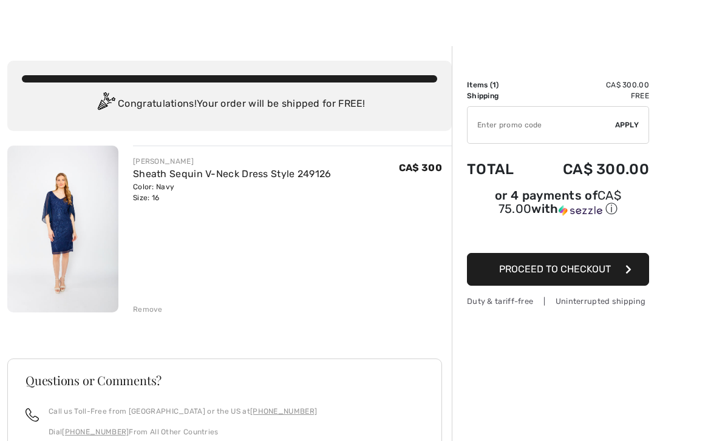
scroll to position [16, 0]
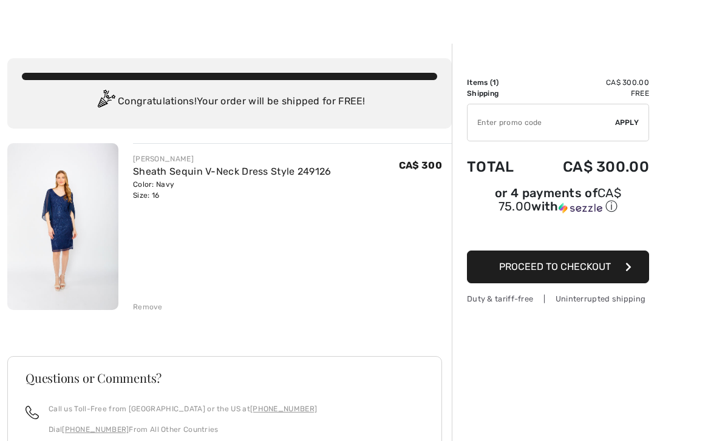
click at [718, 310] on div "Order Summary Details Items ( 1 ) CA$ 300.00 Promo code CA$ 0.00 Shipping Free …" at bounding box center [588, 339] width 273 height 591
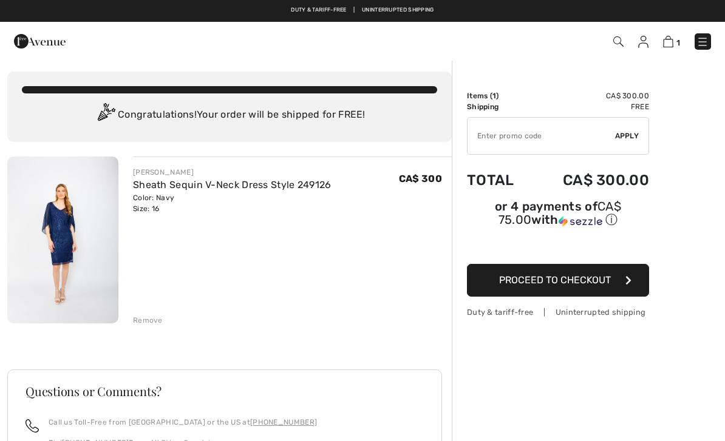
scroll to position [0, 0]
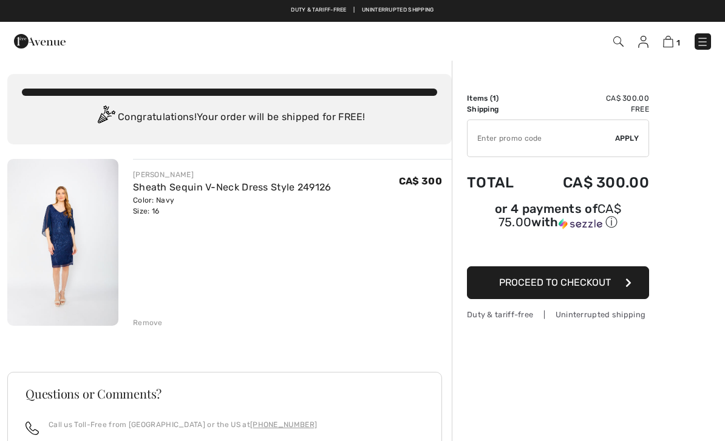
click at [600, 288] on span "Proceed to Checkout" at bounding box center [555, 283] width 112 height 12
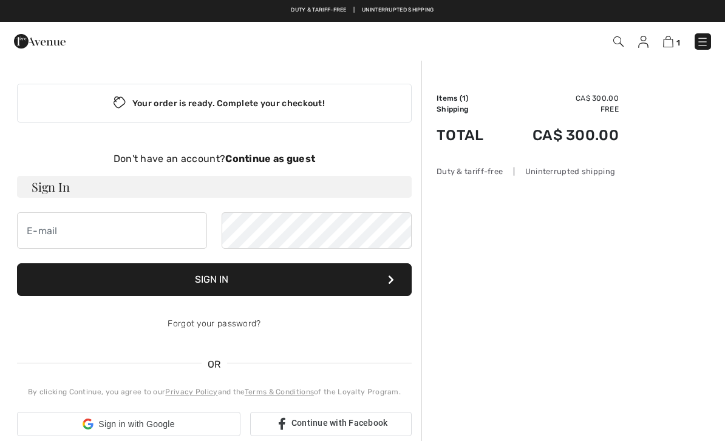
checkbox input "true"
click at [285, 162] on strong "Continue as guest" at bounding box center [270, 159] width 90 height 12
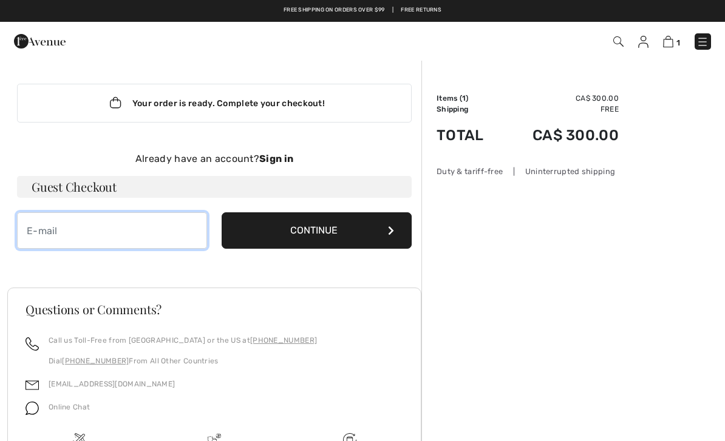
click at [110, 232] on input "email" at bounding box center [112, 230] width 190 height 36
click at [104, 235] on input "email" at bounding box center [112, 230] width 190 height 36
click at [225, 384] on div "[EMAIL_ADDRESS][DOMAIN_NAME]" at bounding box center [214, 387] width 378 height 23
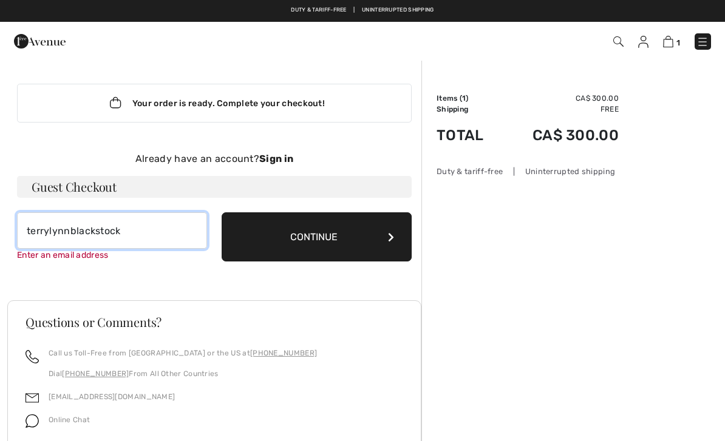
click at [137, 237] on input "terrylynnblackstock" at bounding box center [112, 230] width 190 height 36
type input "terrylynnblackstock@gmail.com"
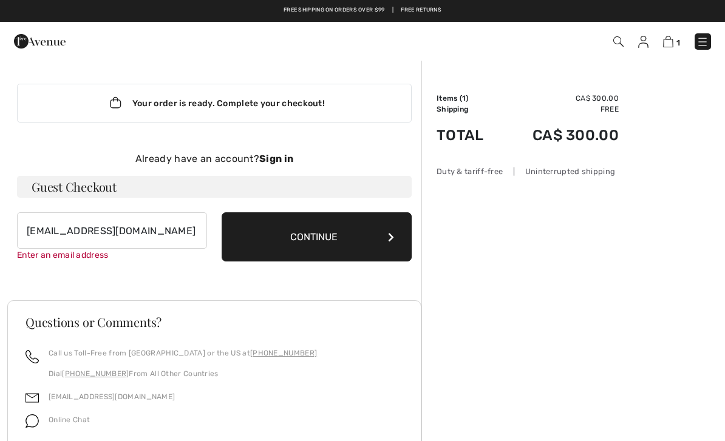
click at [323, 232] on button "Continue" at bounding box center [317, 236] width 190 height 49
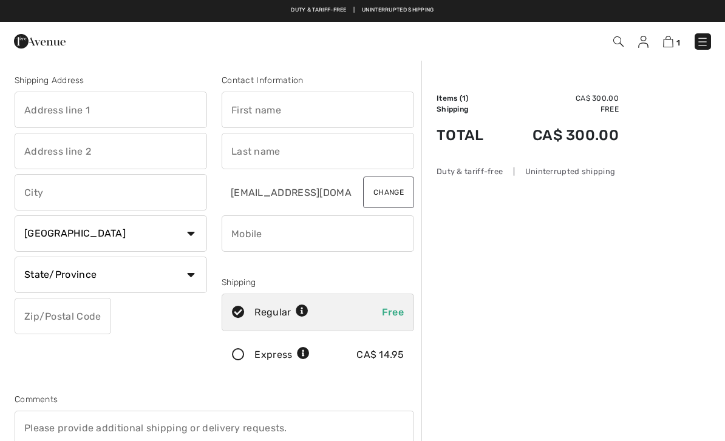
click at [89, 114] on input "text" at bounding box center [111, 110] width 192 height 36
type input "4021 Charles Place SW"
type input "[GEOGRAPHIC_DATA]"
select select "AB"
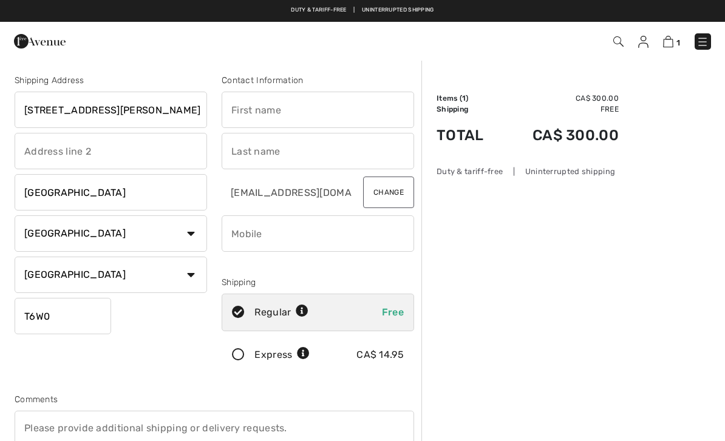
type input "T6W0Z4"
type input "[PERSON_NAME]"
click at [341, 240] on input "phone" at bounding box center [318, 234] width 192 height 36
type input "7807189043"
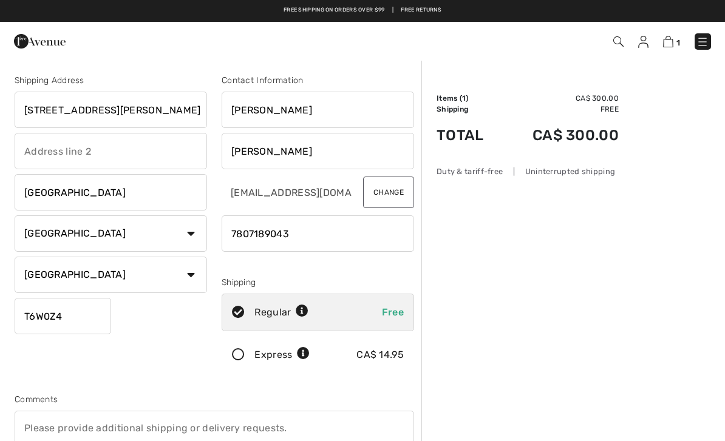
click at [233, 357] on icon at bounding box center [238, 355] width 32 height 13
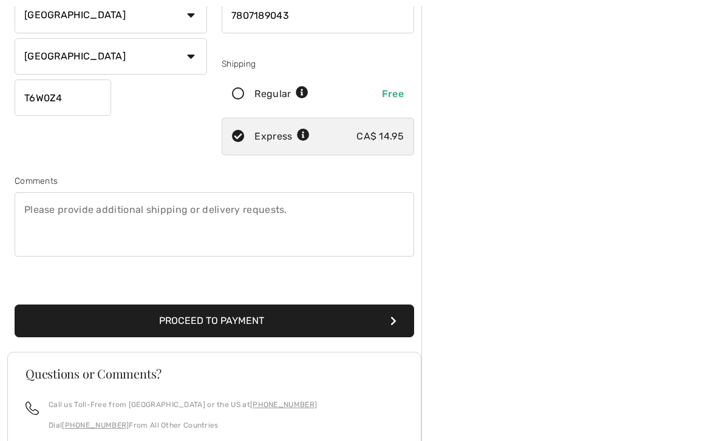
scroll to position [222, 0]
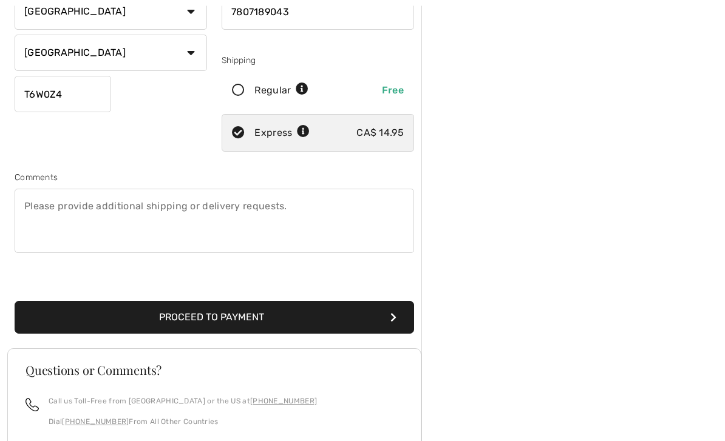
click at [203, 323] on button "Proceed to Payment" at bounding box center [214, 318] width 399 height 33
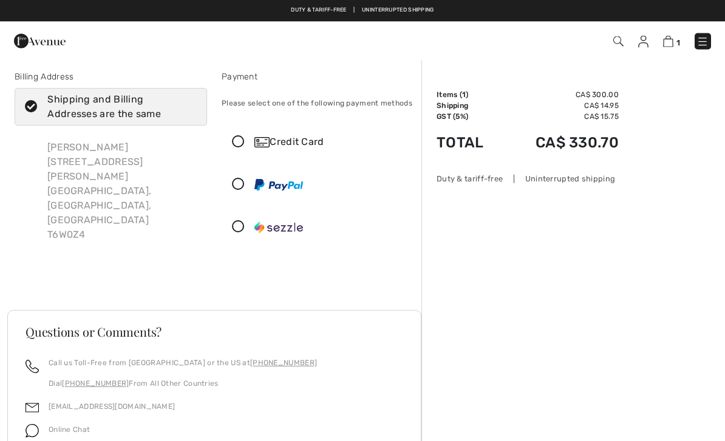
scroll to position [1, 0]
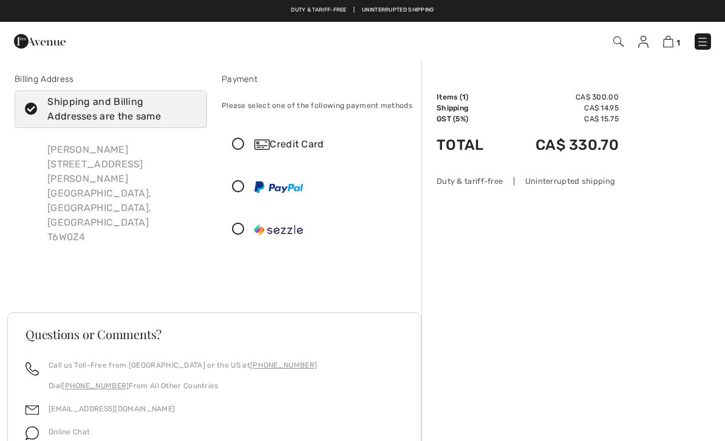
click at [240, 146] on icon at bounding box center [238, 144] width 32 height 13
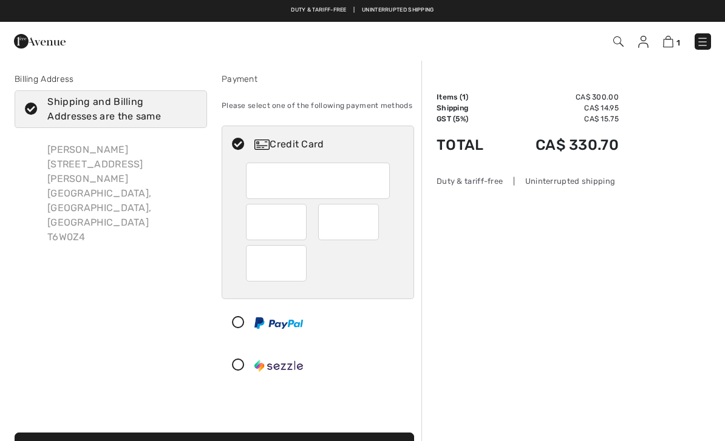
click at [373, 219] on div at bounding box center [348, 222] width 61 height 36
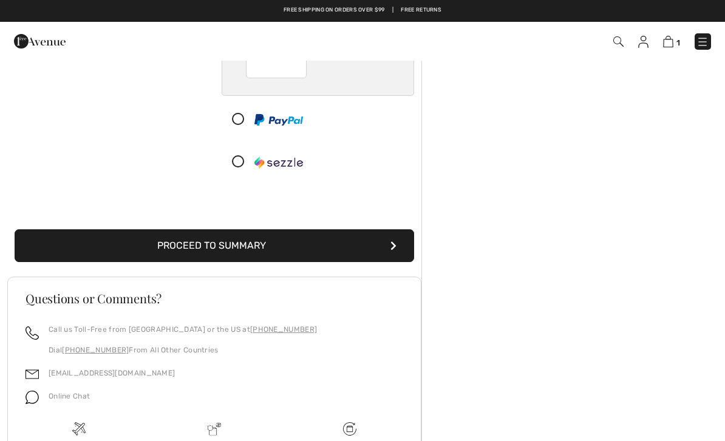
scroll to position [202, 0]
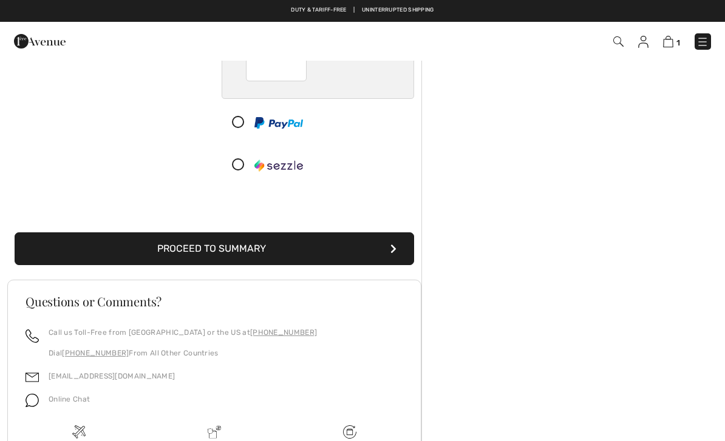
click at [224, 248] on button "Proceed to Summary" at bounding box center [214, 249] width 399 height 33
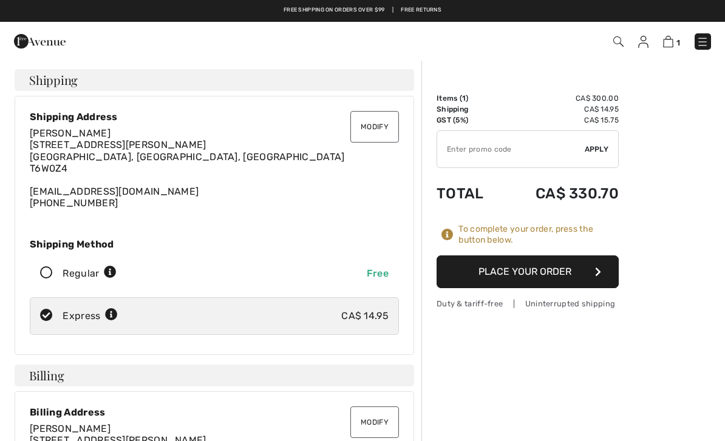
click at [529, 270] on button "Place Your Order" at bounding box center [528, 272] width 182 height 33
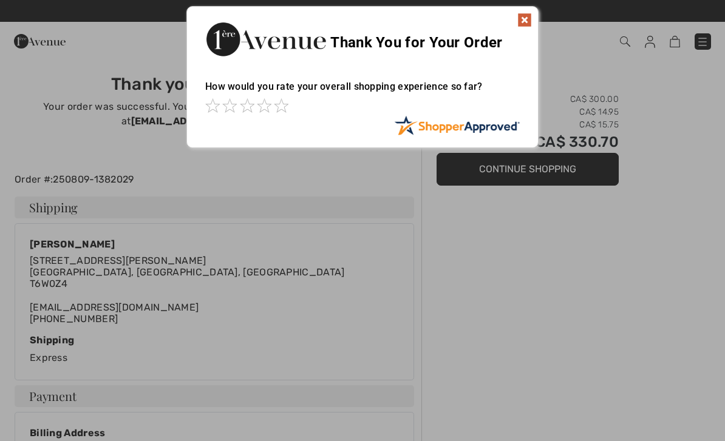
click at [530, 16] on img at bounding box center [524, 20] width 15 height 15
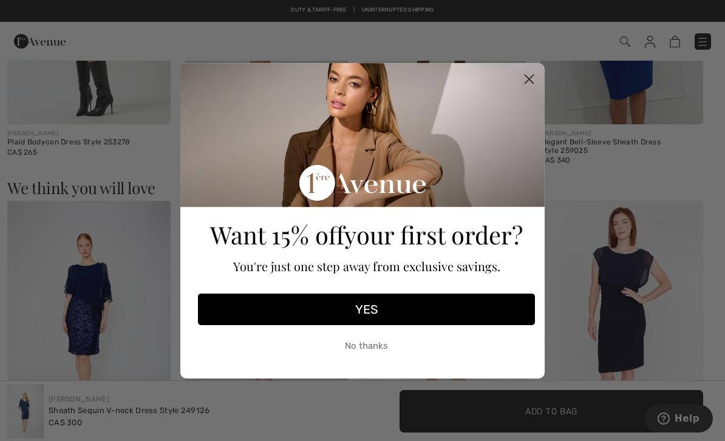
click at [533, 83] on icon "Close dialog" at bounding box center [529, 79] width 8 height 8
